Goal: Obtain resource: Obtain resource

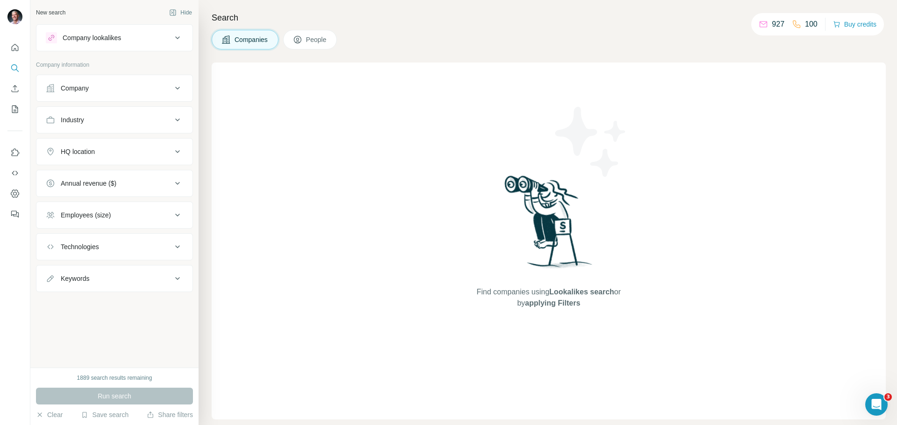
click at [180, 89] on icon at bounding box center [177, 88] width 11 height 11
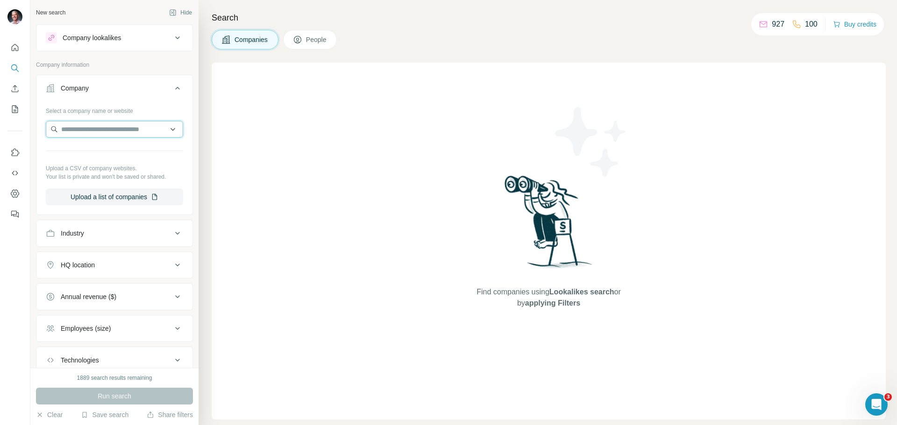
click at [135, 127] on input "text" at bounding box center [114, 129] width 137 height 17
type input "**********"
drag, startPoint x: 115, startPoint y: 129, endPoint x: 133, endPoint y: 127, distance: 17.9
click at [86, 126] on input "**********" at bounding box center [114, 129] width 137 height 17
click at [172, 40] on icon at bounding box center [177, 37] width 11 height 11
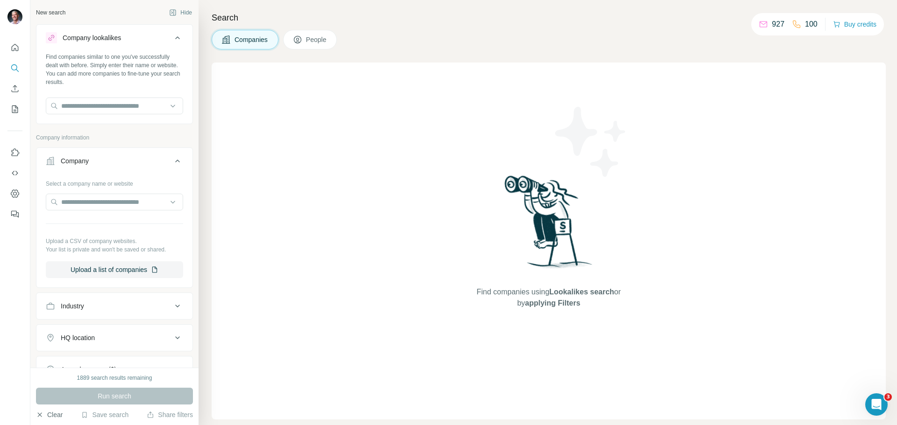
click at [56, 415] on button "Clear" at bounding box center [49, 415] width 27 height 9
click at [55, 415] on button "Clear" at bounding box center [49, 415] width 27 height 9
click at [49, 415] on button "Clear" at bounding box center [49, 415] width 27 height 9
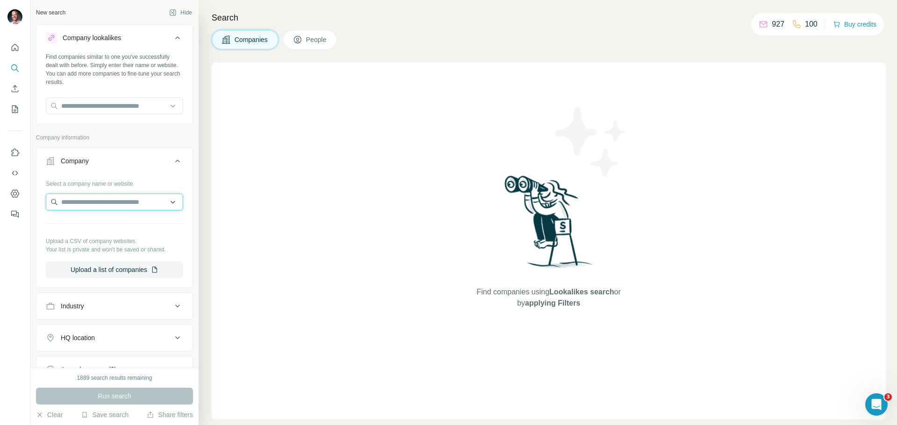
click at [98, 200] on input "text" at bounding box center [114, 202] width 137 height 17
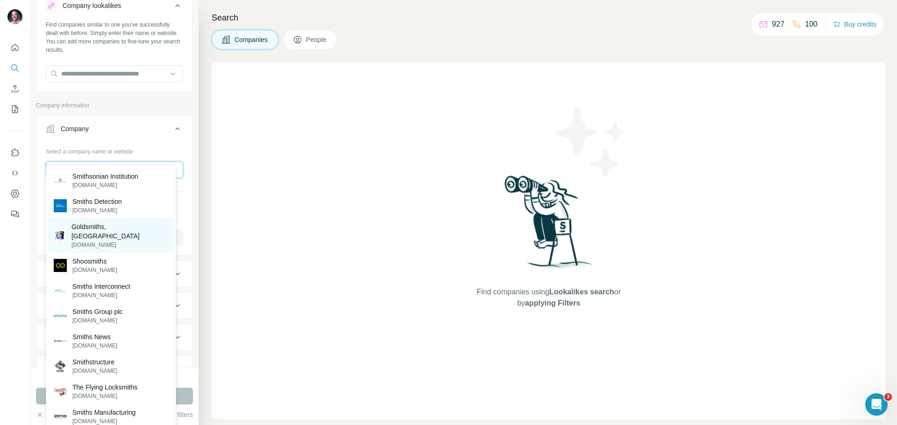
scroll to position [47, 0]
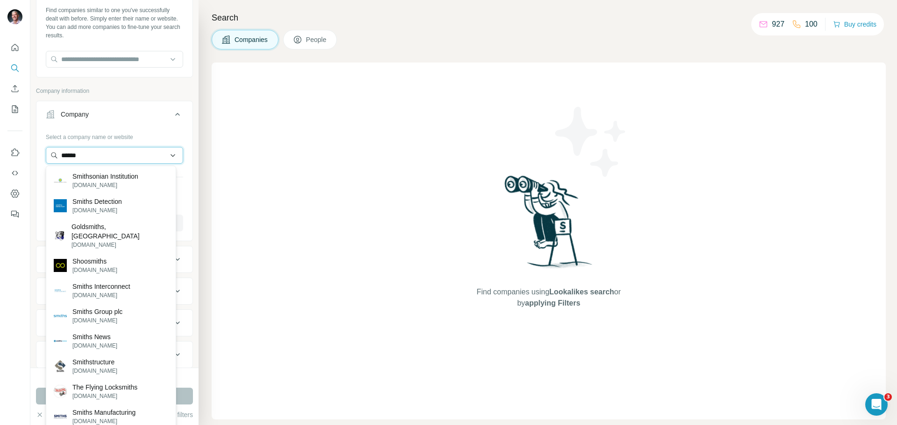
click at [87, 156] on input "******" at bounding box center [114, 155] width 137 height 17
type input "*"
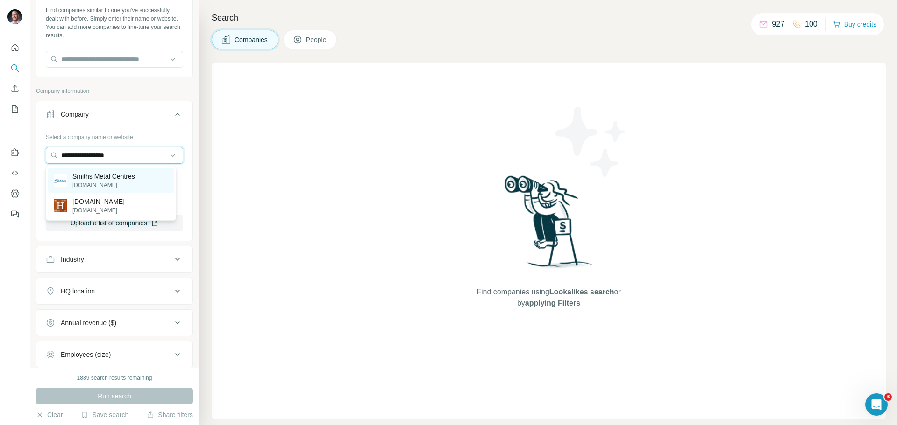
type input "**********"
click at [114, 178] on p "Smiths Metal Centres" at bounding box center [103, 176] width 63 height 9
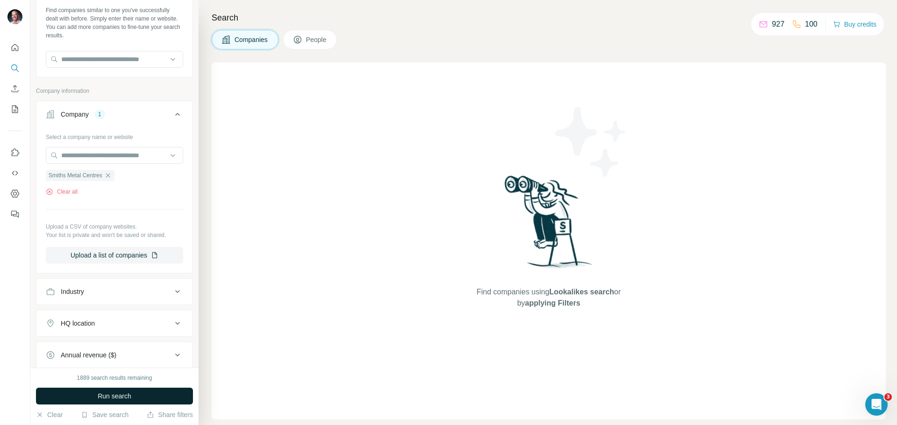
click at [99, 400] on span "Run search" at bounding box center [115, 396] width 34 height 9
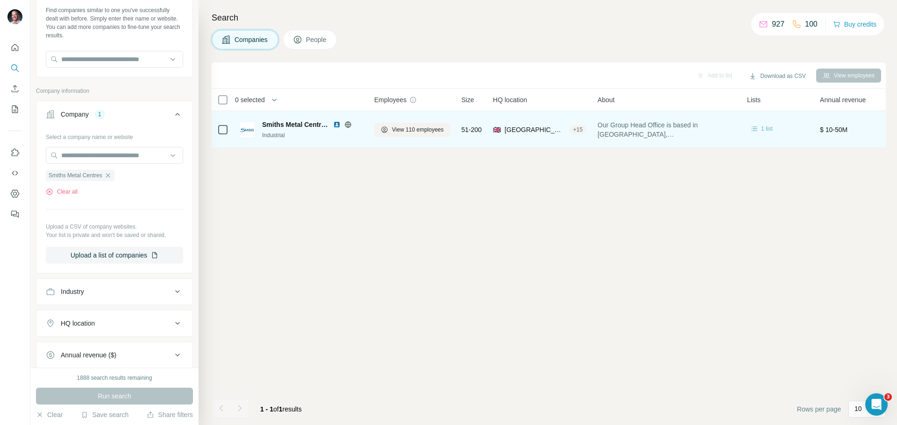
click at [769, 125] on span "1 list" at bounding box center [767, 129] width 12 height 8
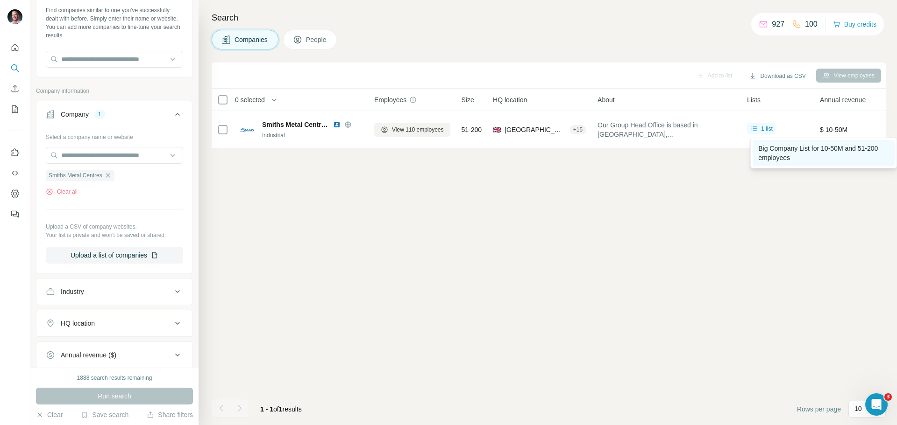
click at [767, 151] on span "Big Company List for 10-50M and 51-200 employees" at bounding box center [818, 153] width 120 height 17
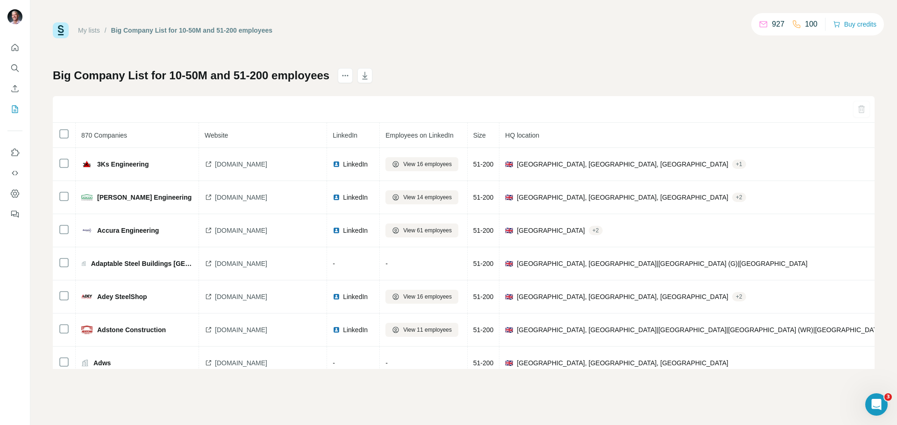
click at [92, 31] on link "My lists" at bounding box center [89, 30] width 22 height 7
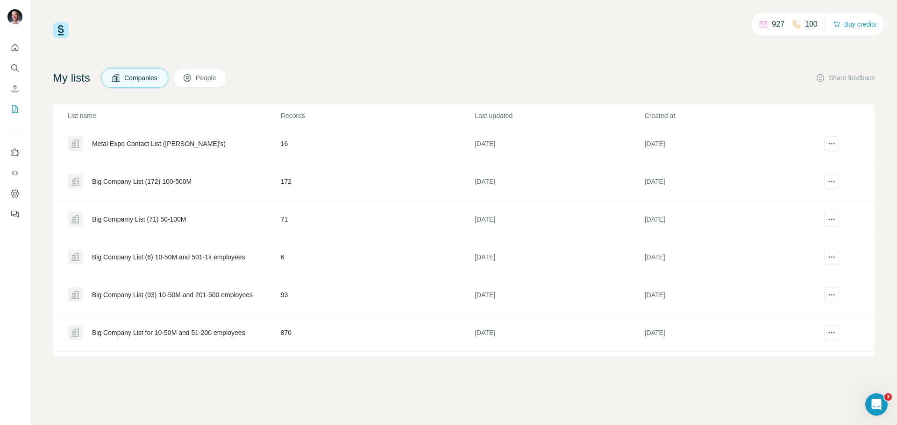
scroll to position [140, 0]
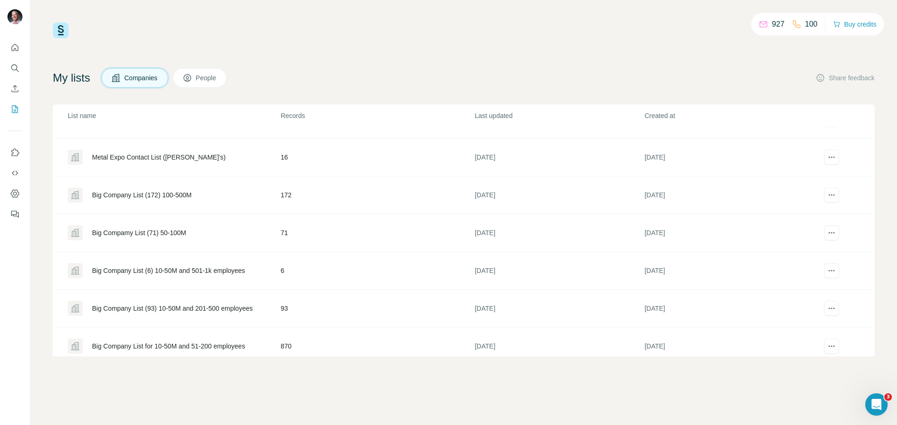
click at [212, 79] on span "People" at bounding box center [206, 77] width 21 height 9
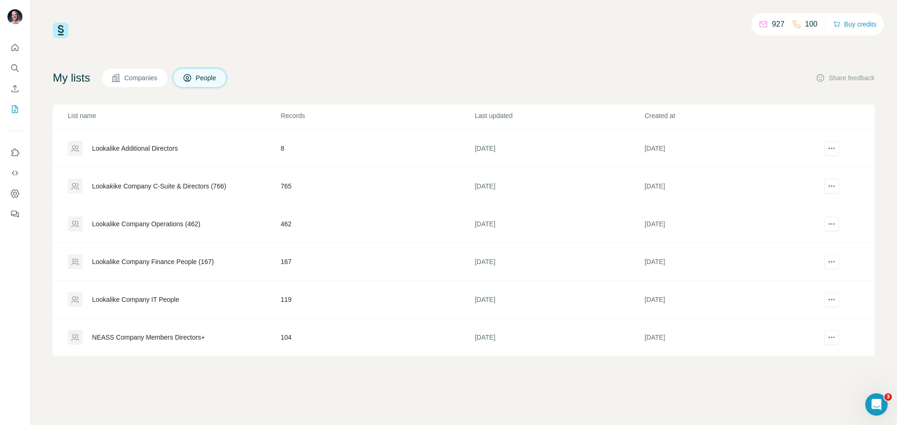
scroll to position [376, 0]
click at [180, 223] on div "Big Company IT and Systems People (Mobile included)" at bounding box center [172, 224] width 160 height 9
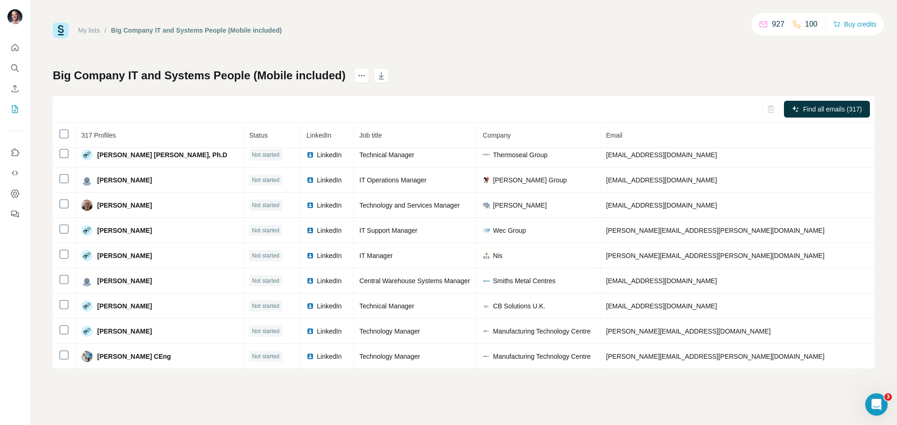
scroll to position [7601, 0]
